Goal: Navigation & Orientation: Find specific page/section

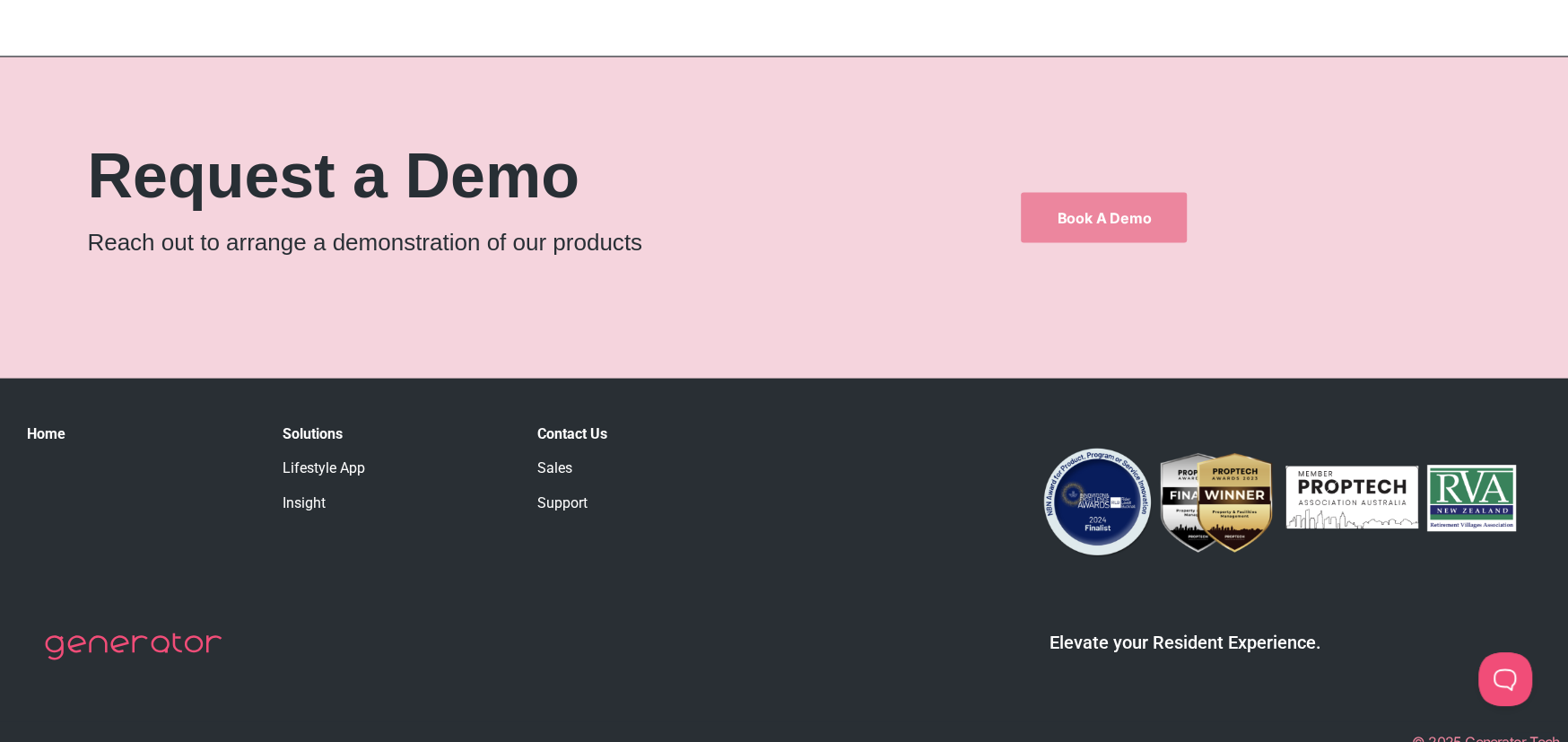
scroll to position [2965, 0]
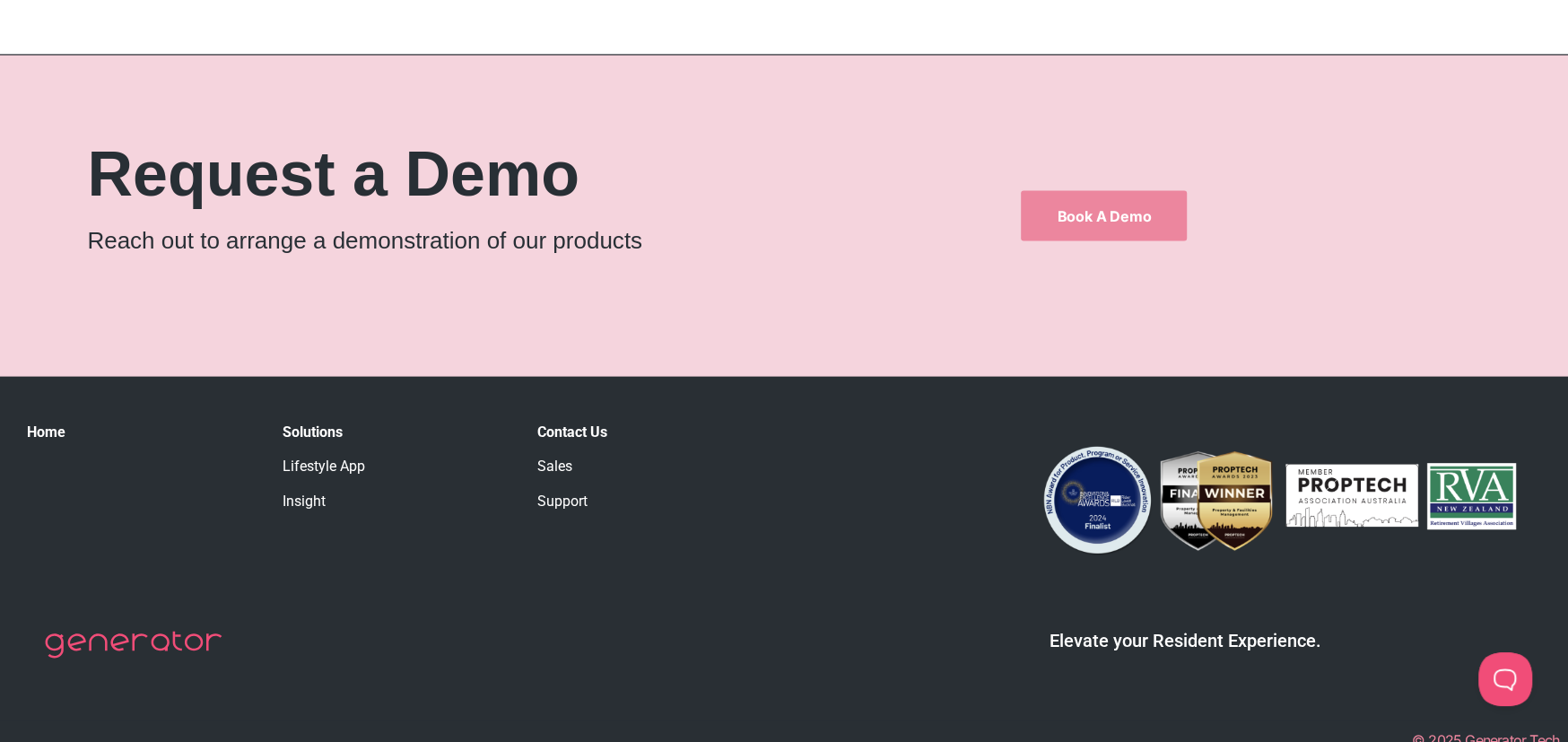
click at [310, 492] on link "Insight" at bounding box center [304, 500] width 43 height 17
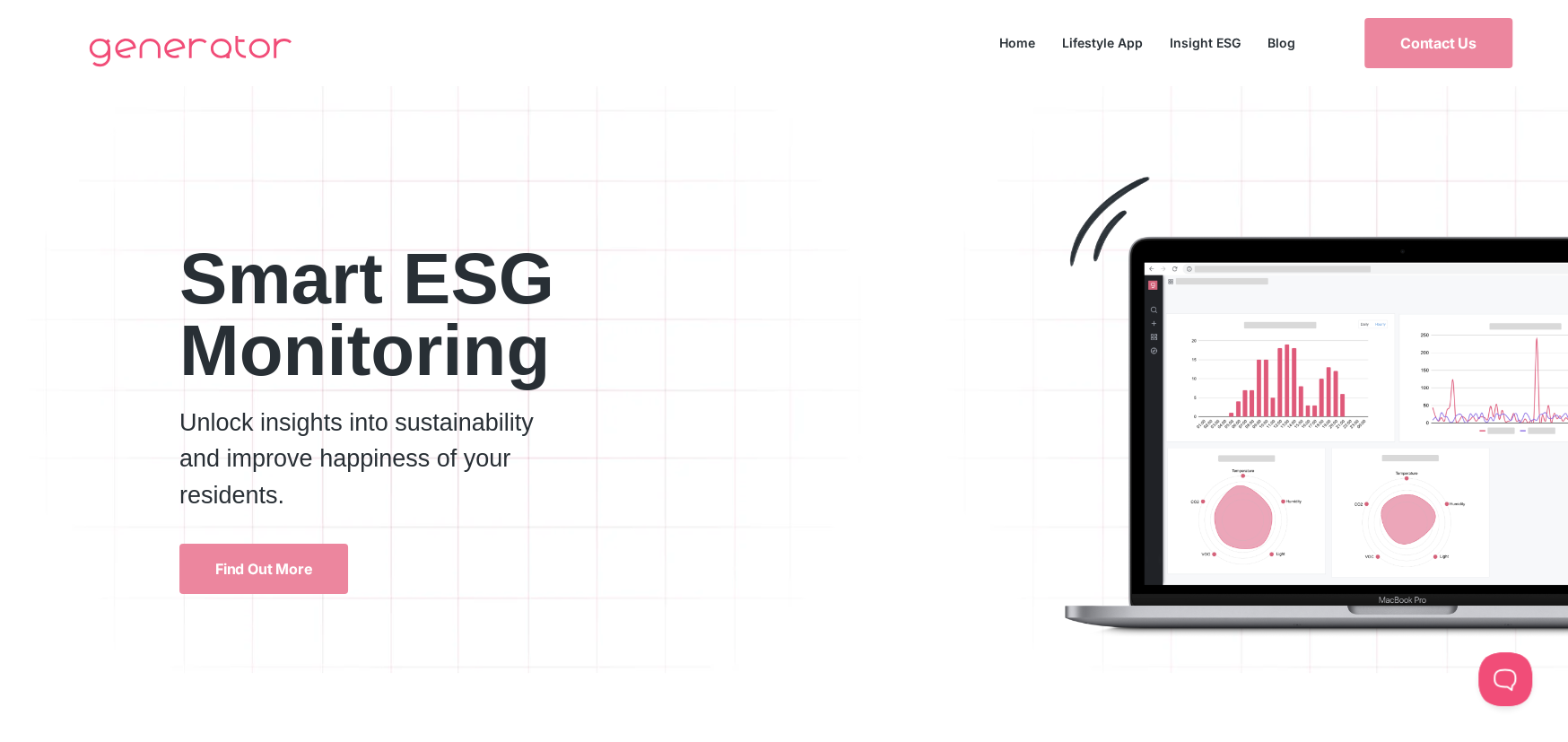
click at [1204, 44] on link "Insight ESG" at bounding box center [1205, 42] width 98 height 24
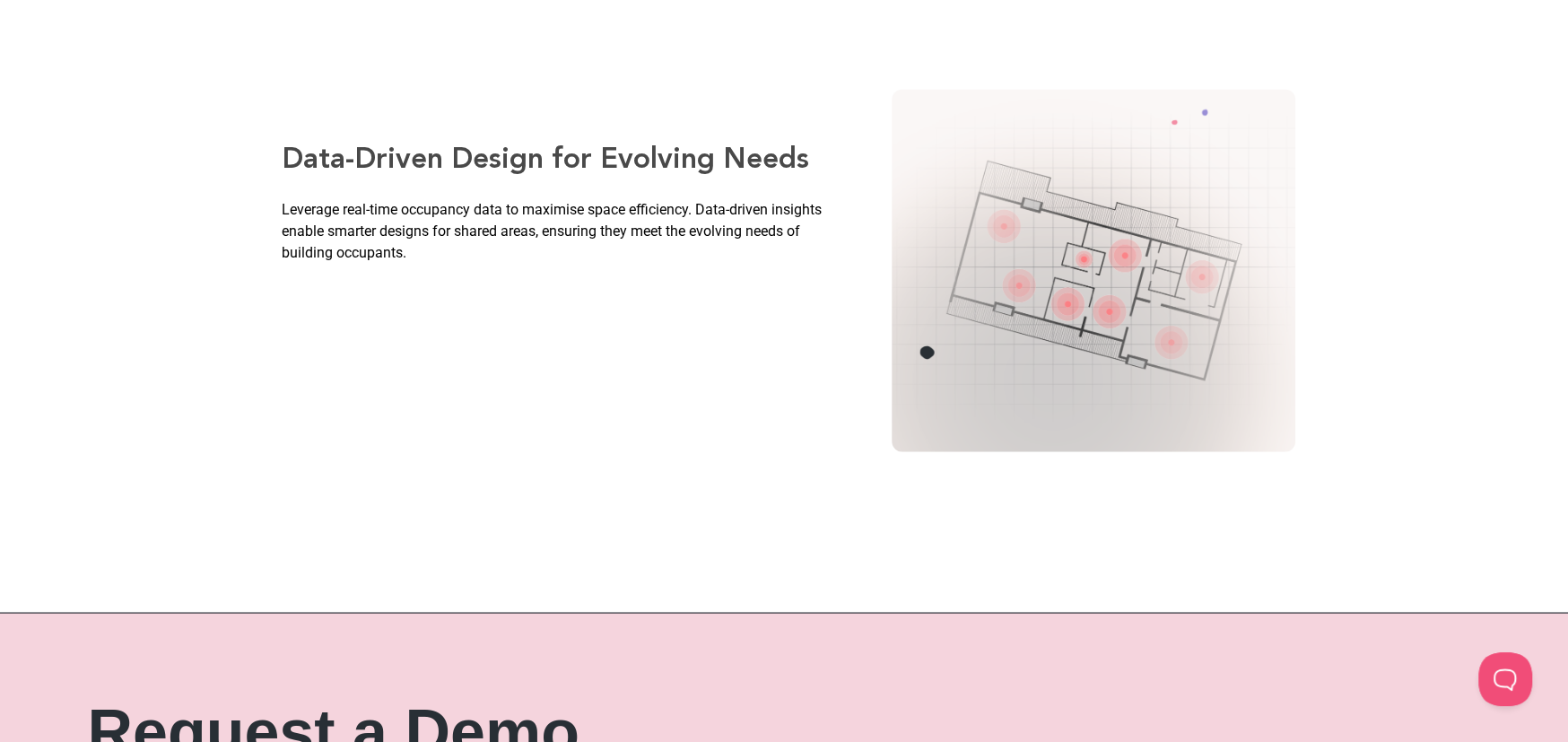
scroll to position [3741, 0]
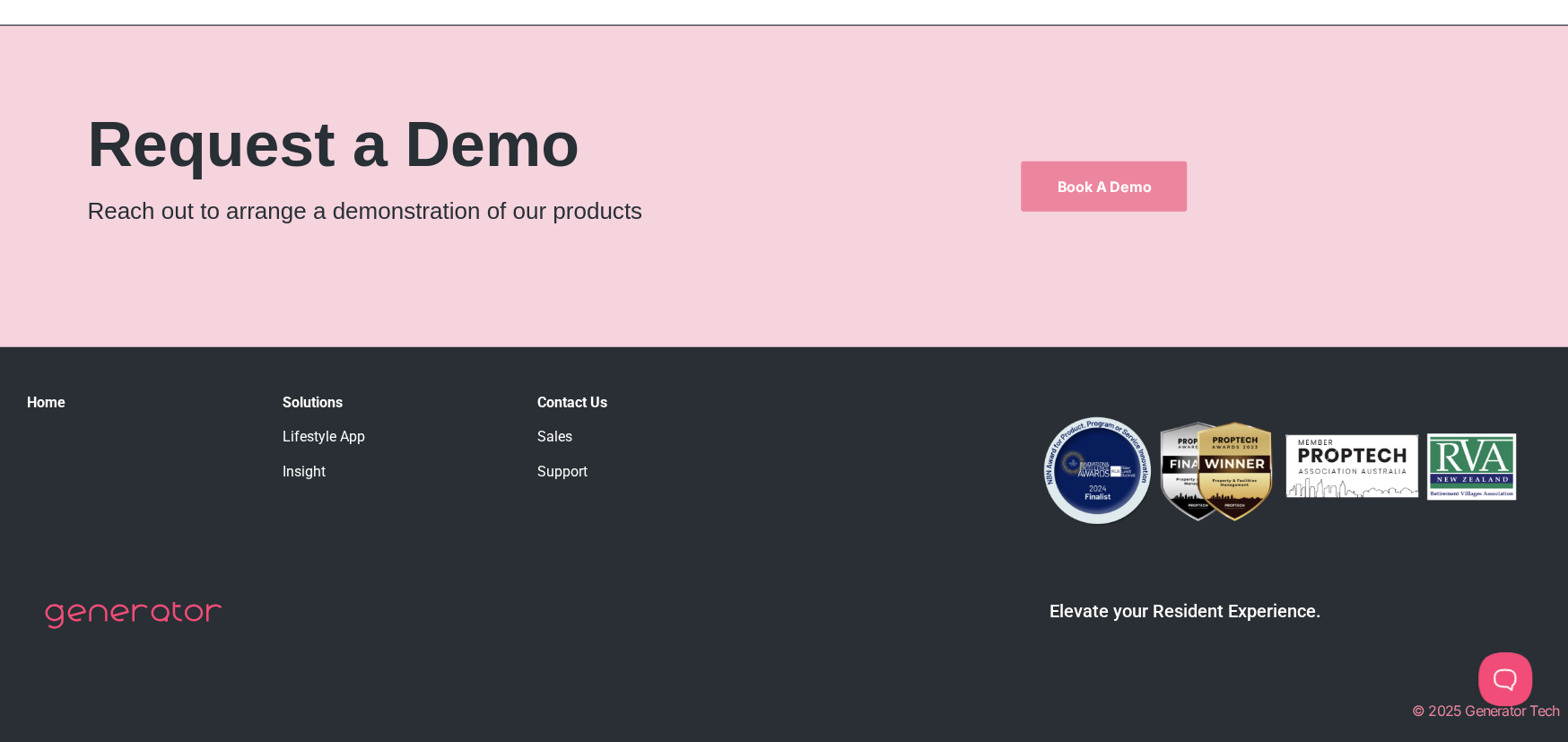
click at [46, 399] on link "Home" at bounding box center [46, 402] width 39 height 17
